Goal: Book appointment/travel/reservation

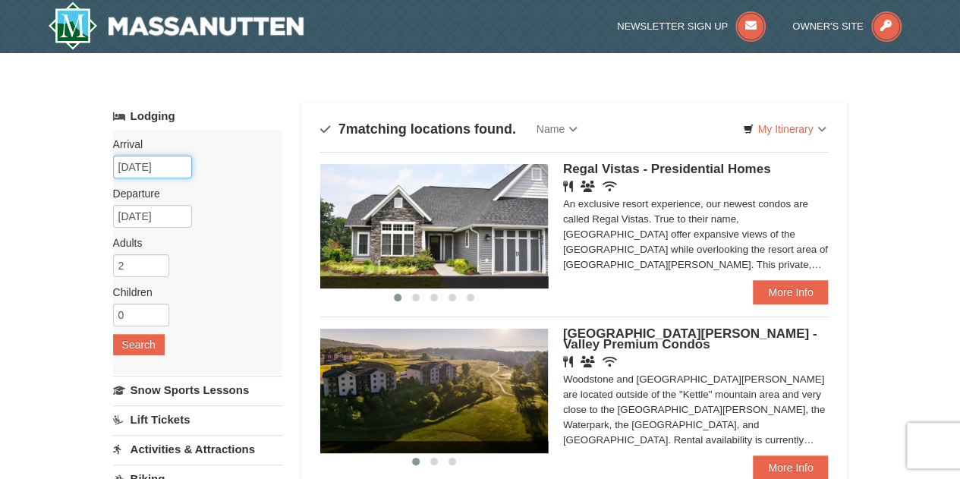
click at [152, 164] on input "09/02/2025" at bounding box center [152, 167] width 79 height 23
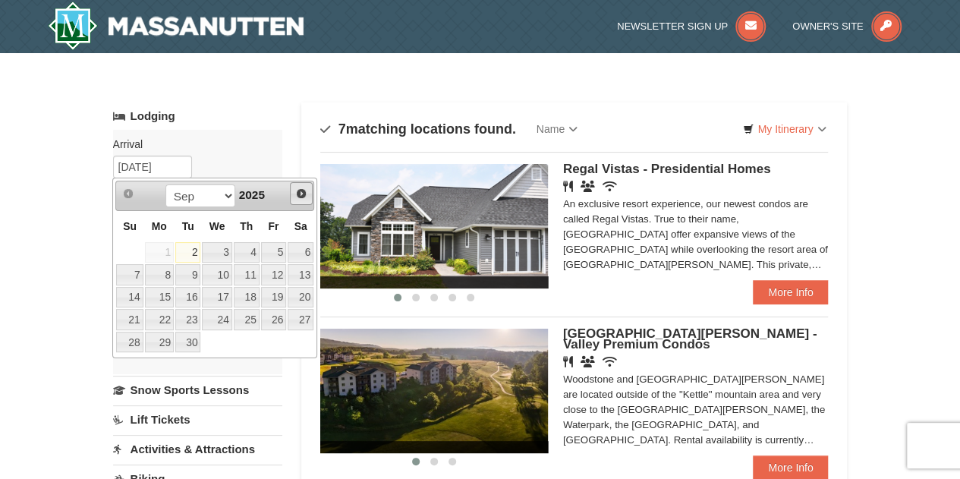
click at [305, 192] on span "Next" at bounding box center [301, 193] width 12 height 12
click at [225, 337] on link "29" at bounding box center [217, 342] width 30 height 21
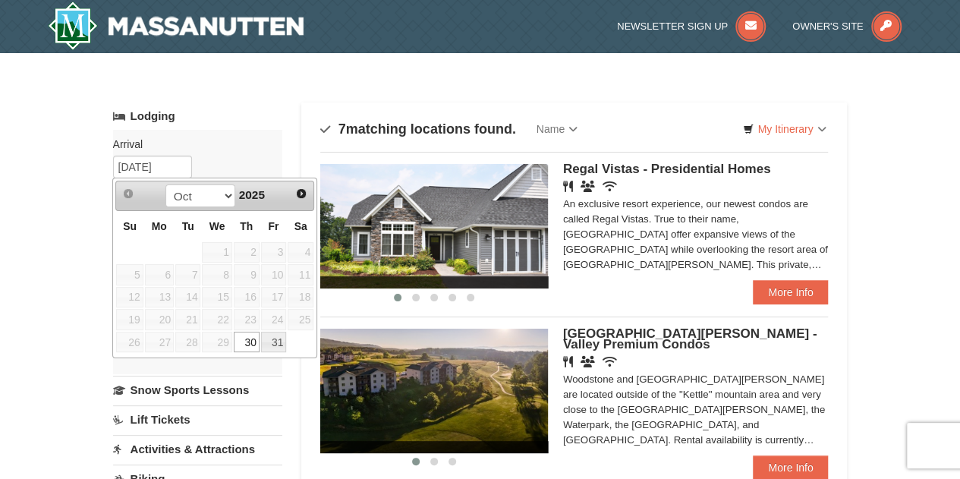
type input "[DATE]"
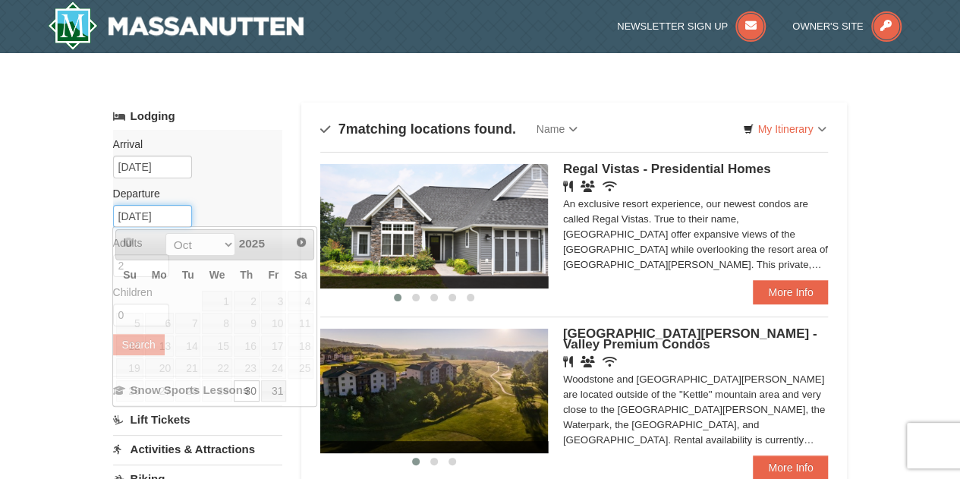
click at [149, 216] on input "10/30/2025" at bounding box center [152, 216] width 79 height 23
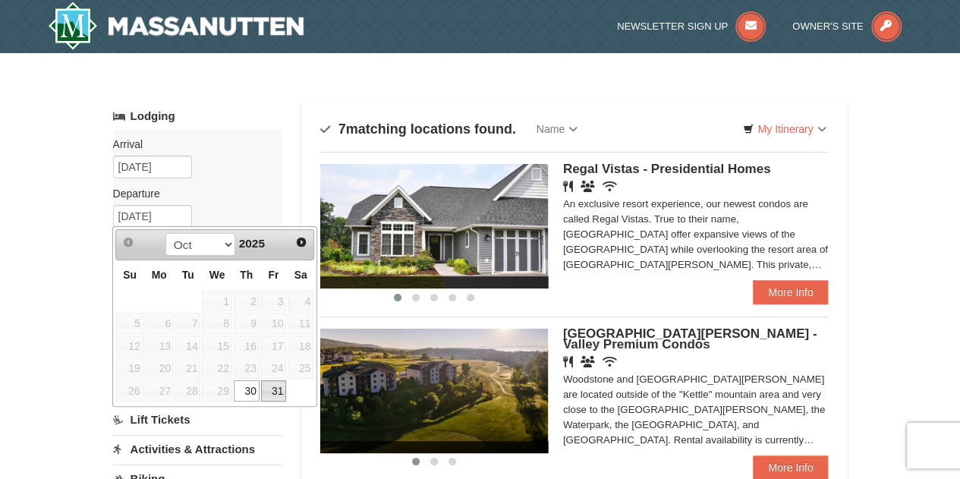
click at [278, 383] on link "31" at bounding box center [274, 390] width 26 height 21
type input "[DATE]"
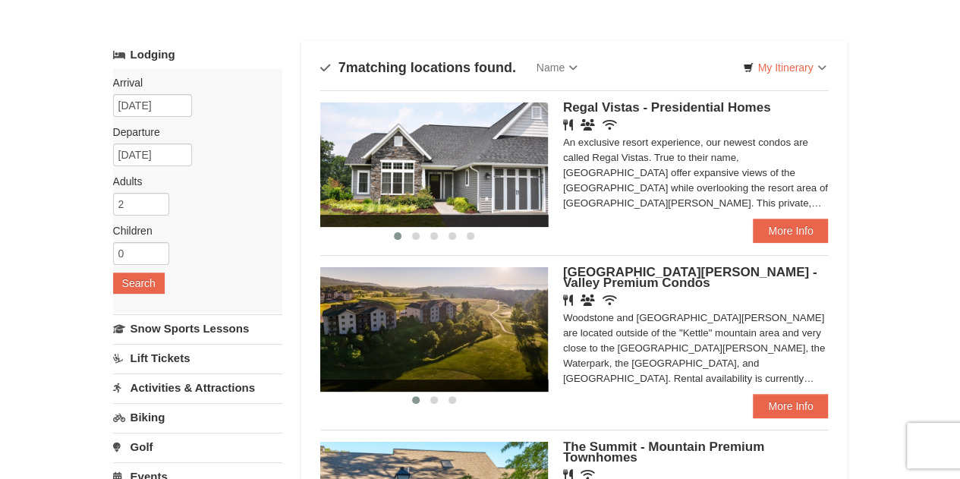
scroll to position [76, 0]
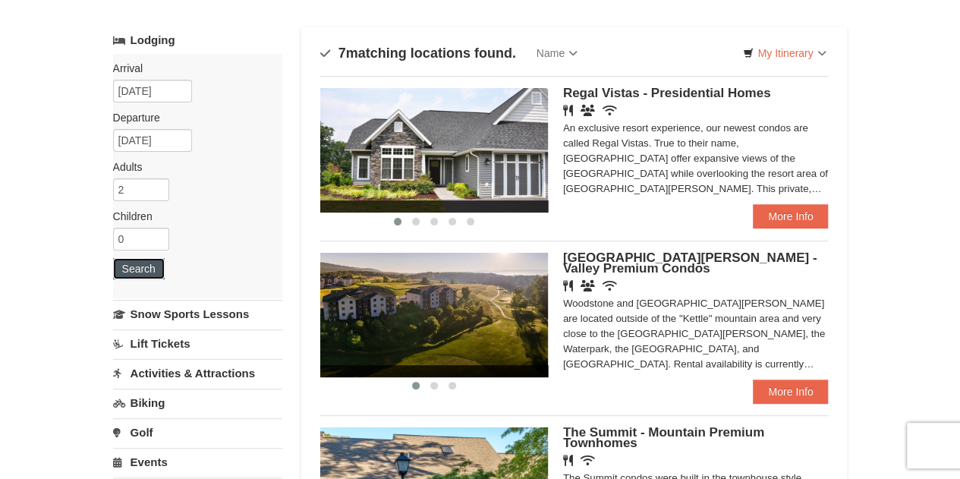
click at [152, 262] on button "Search" at bounding box center [139, 268] width 52 height 21
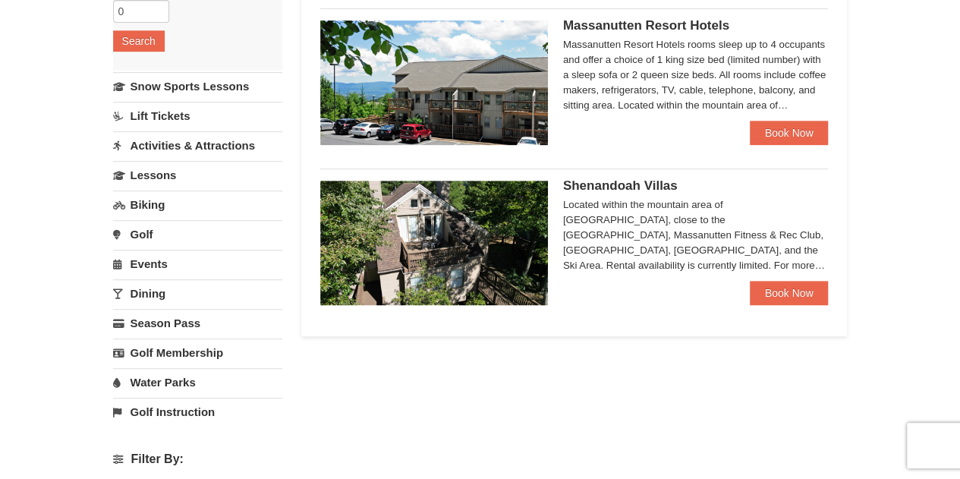
scroll to position [152, 0]
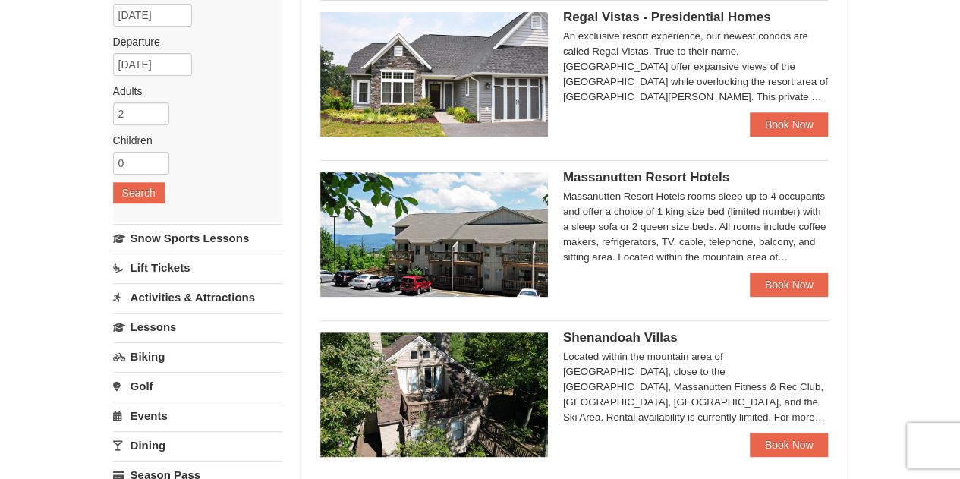
click at [587, 214] on div "Massanutten Resort Hotels rooms sleep up to 4 occupants and offer a choice of 1…" at bounding box center [696, 227] width 266 height 76
click at [489, 190] on img at bounding box center [434, 234] width 228 height 124
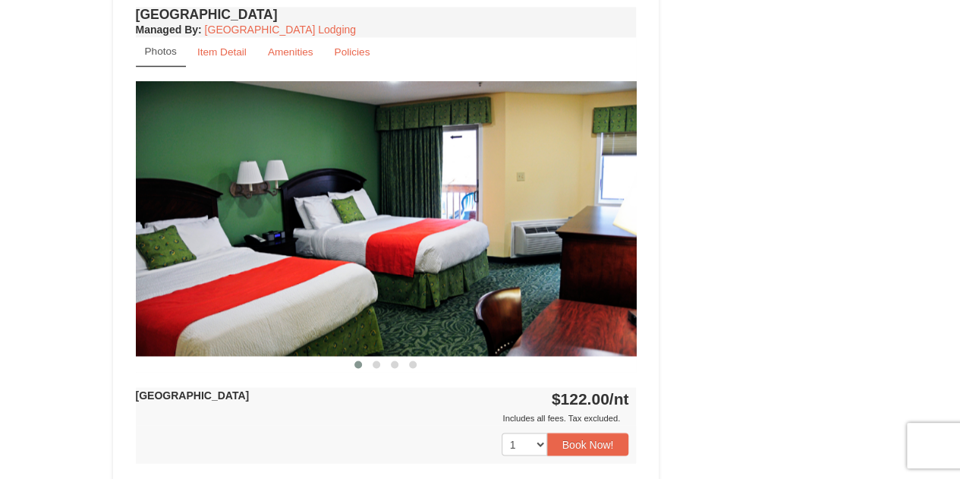
scroll to position [1062, 0]
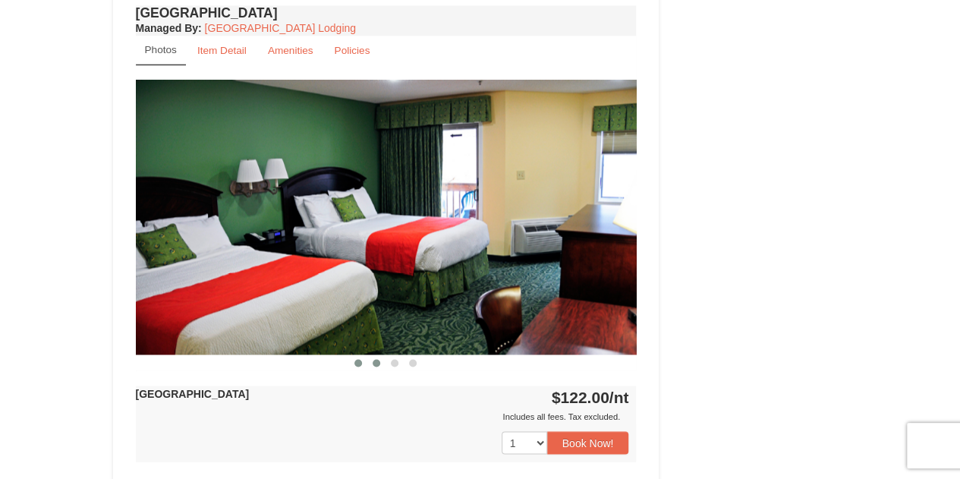
click at [375, 363] on span at bounding box center [377, 363] width 8 height 8
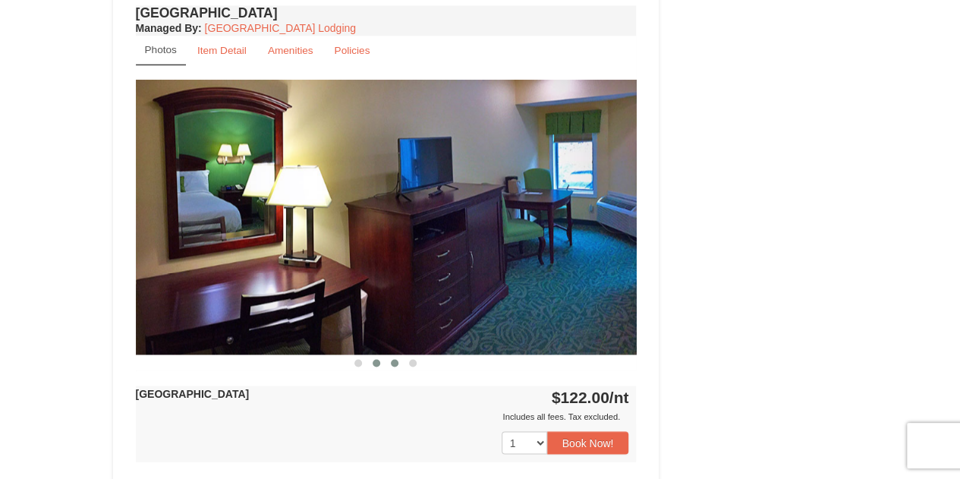
click at [393, 359] on span at bounding box center [395, 363] width 8 height 8
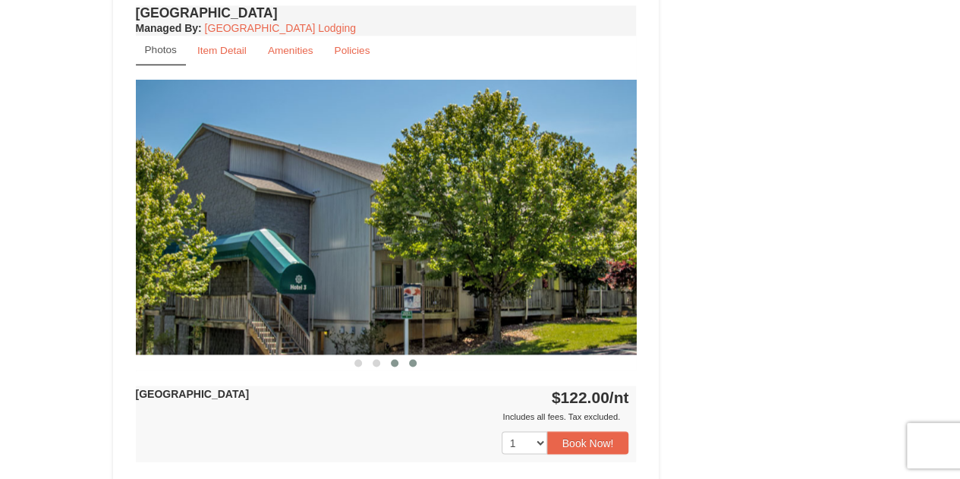
click at [410, 360] on span at bounding box center [413, 363] width 8 height 8
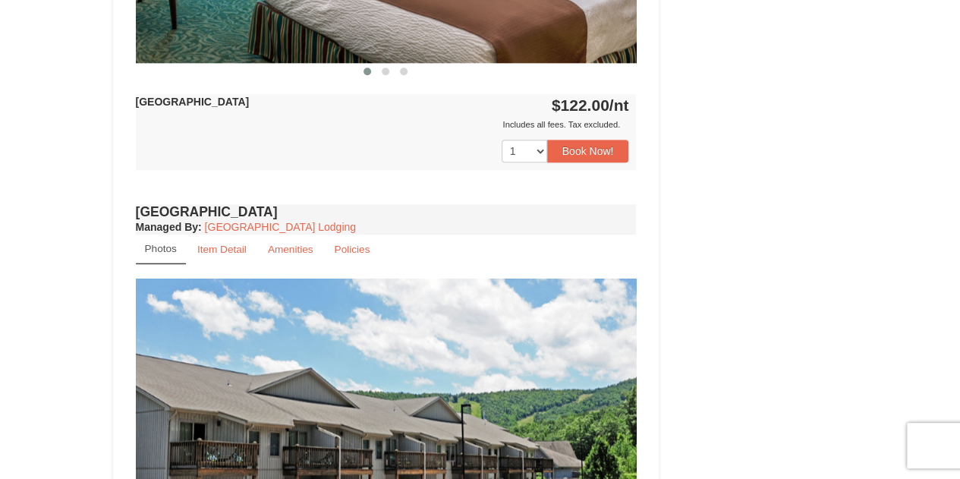
scroll to position [712, 0]
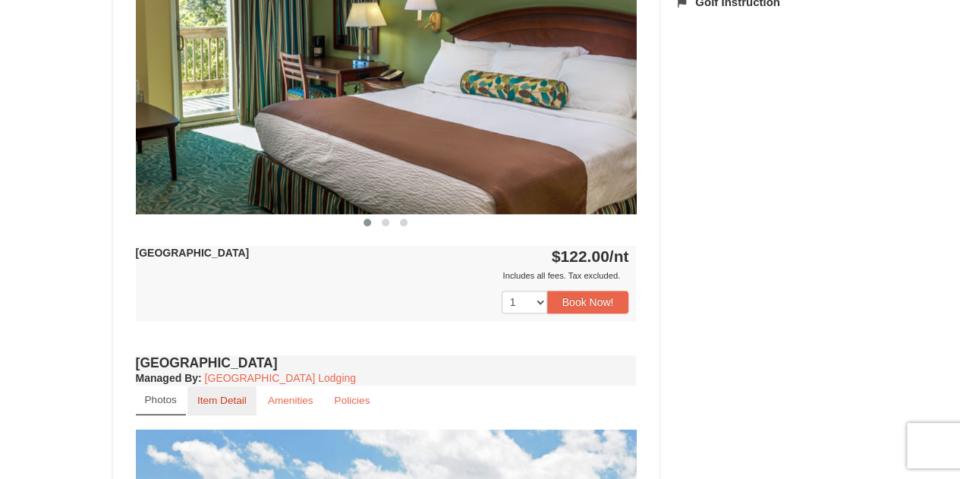
click at [215, 400] on small "Item Detail" at bounding box center [221, 400] width 49 height 11
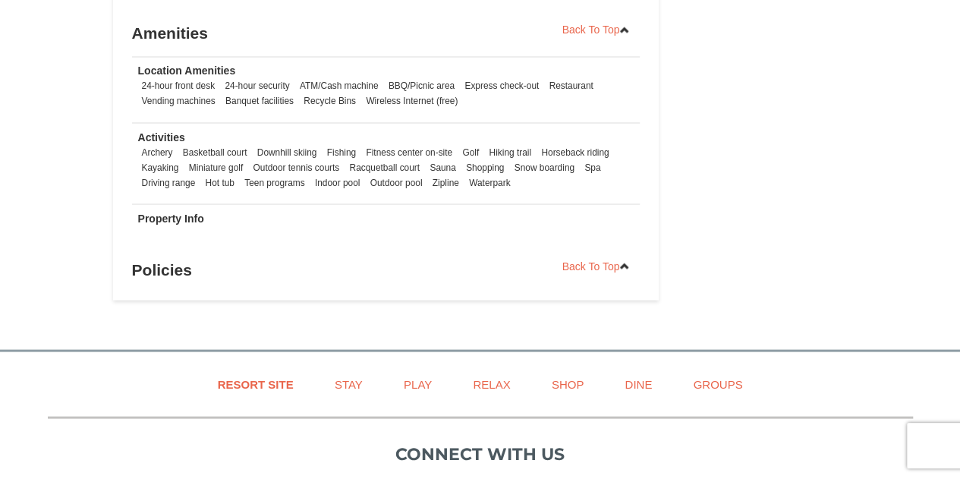
scroll to position [1319, 0]
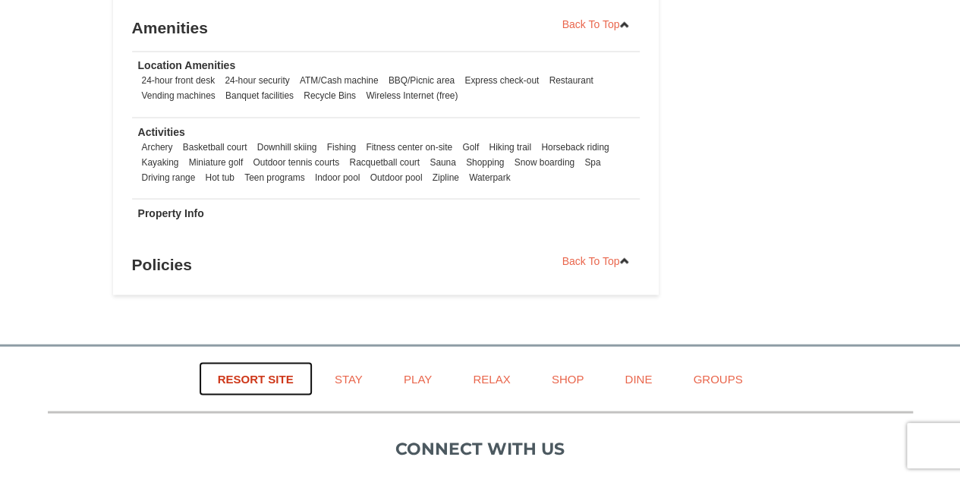
click at [269, 369] on link "Resort Site" at bounding box center [256, 378] width 114 height 34
